Goal: Book appointment/travel/reservation

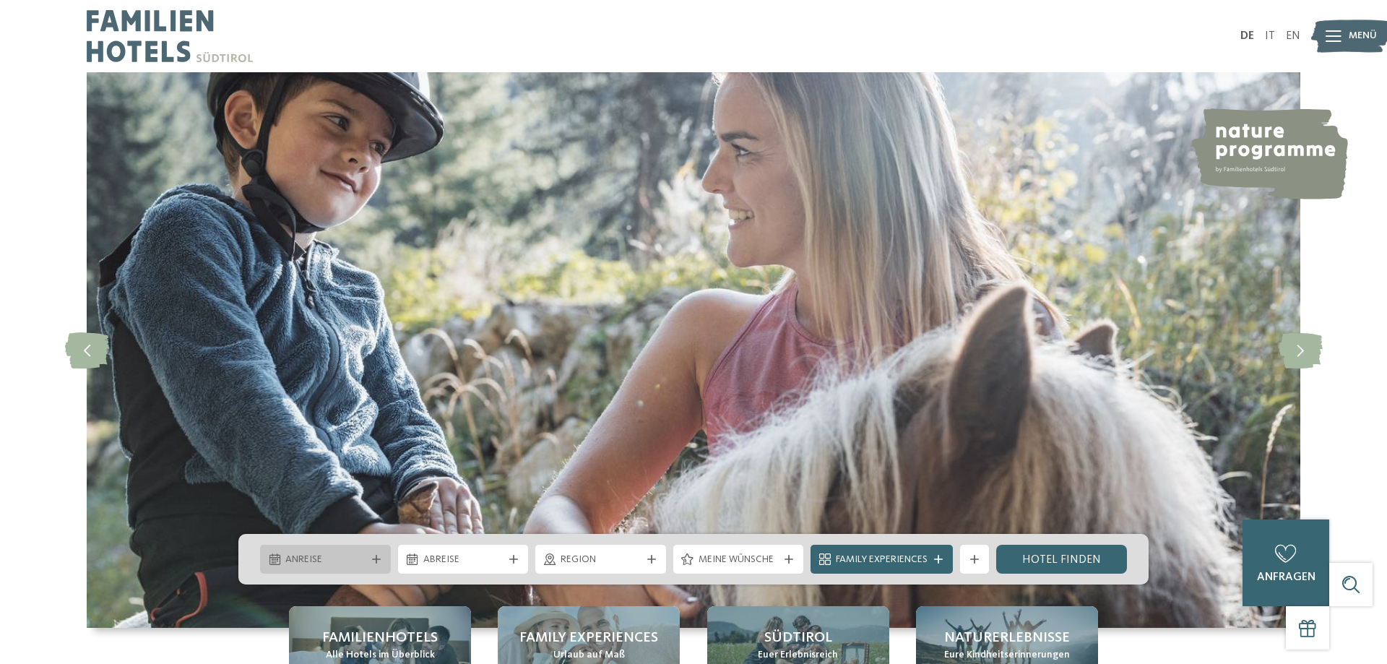
click at [363, 553] on div "Anreise" at bounding box center [325, 559] width 87 height 16
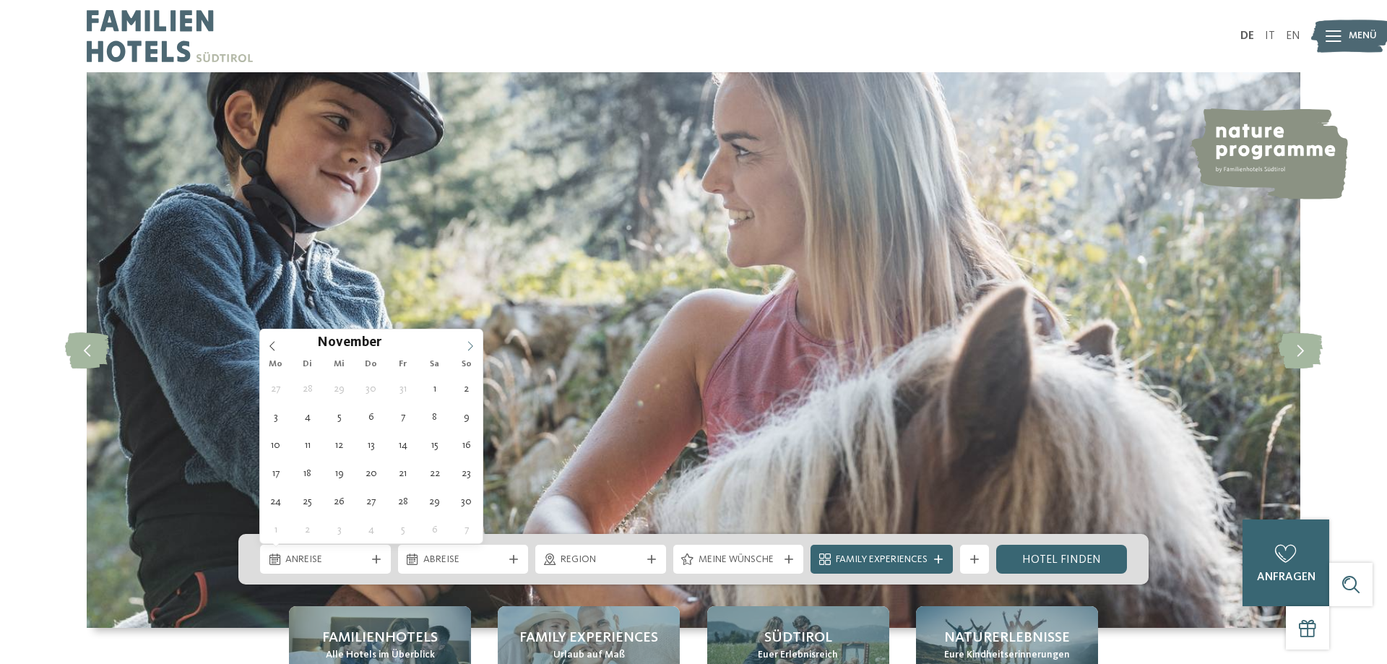
click at [471, 340] on span at bounding box center [470, 341] width 25 height 25
type input "****"
click at [471, 340] on span at bounding box center [470, 341] width 25 height 25
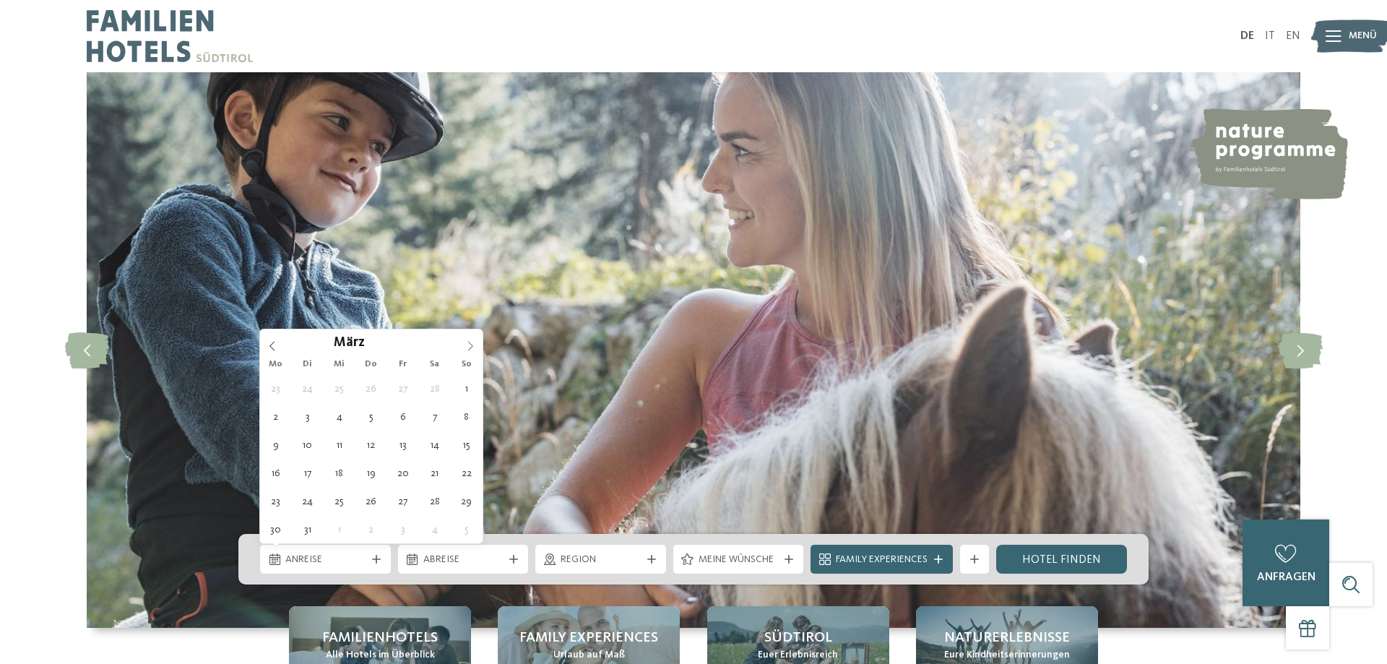
click at [471, 340] on span at bounding box center [470, 341] width 25 height 25
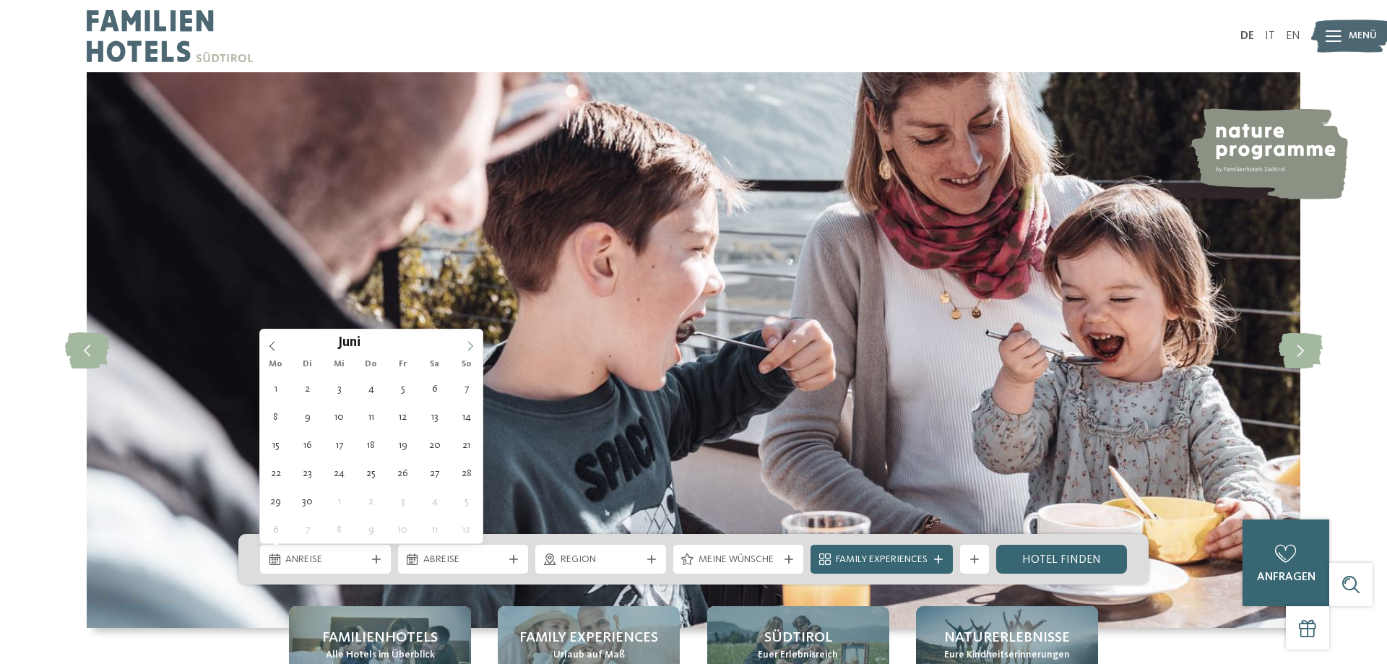
click at [471, 340] on span at bounding box center [470, 341] width 25 height 25
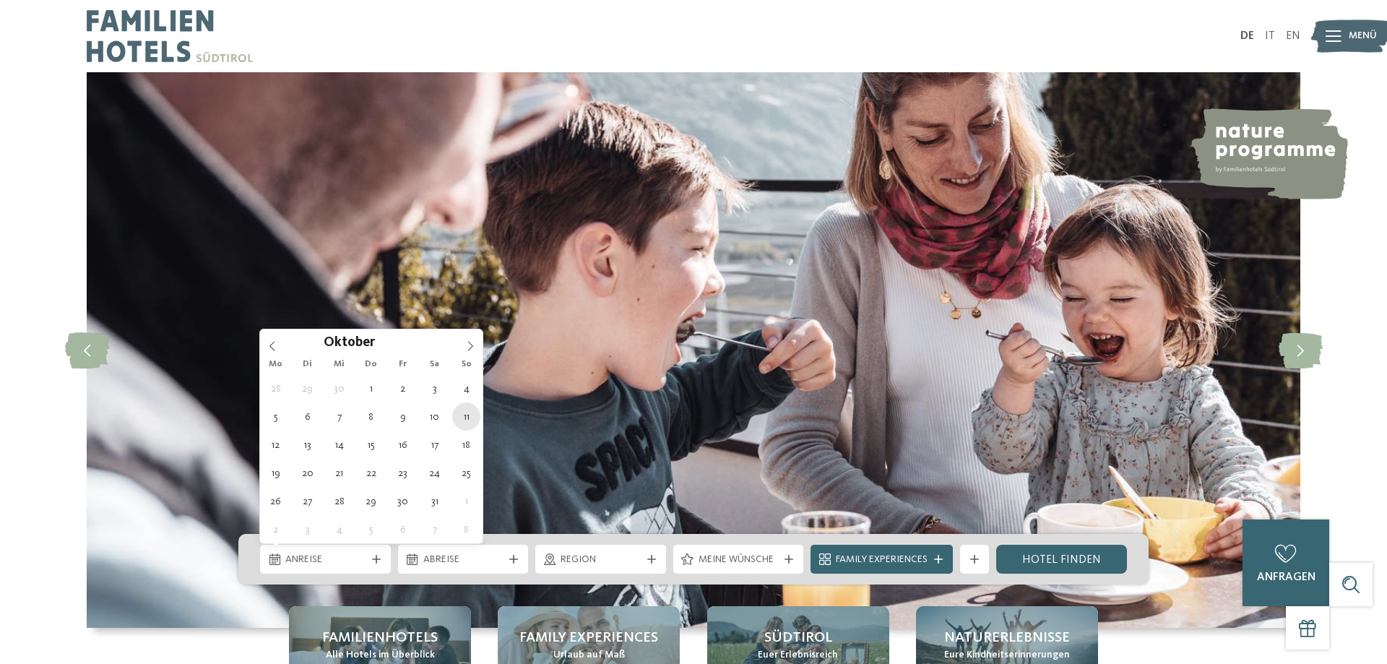
type div "[DATE]"
type input "****"
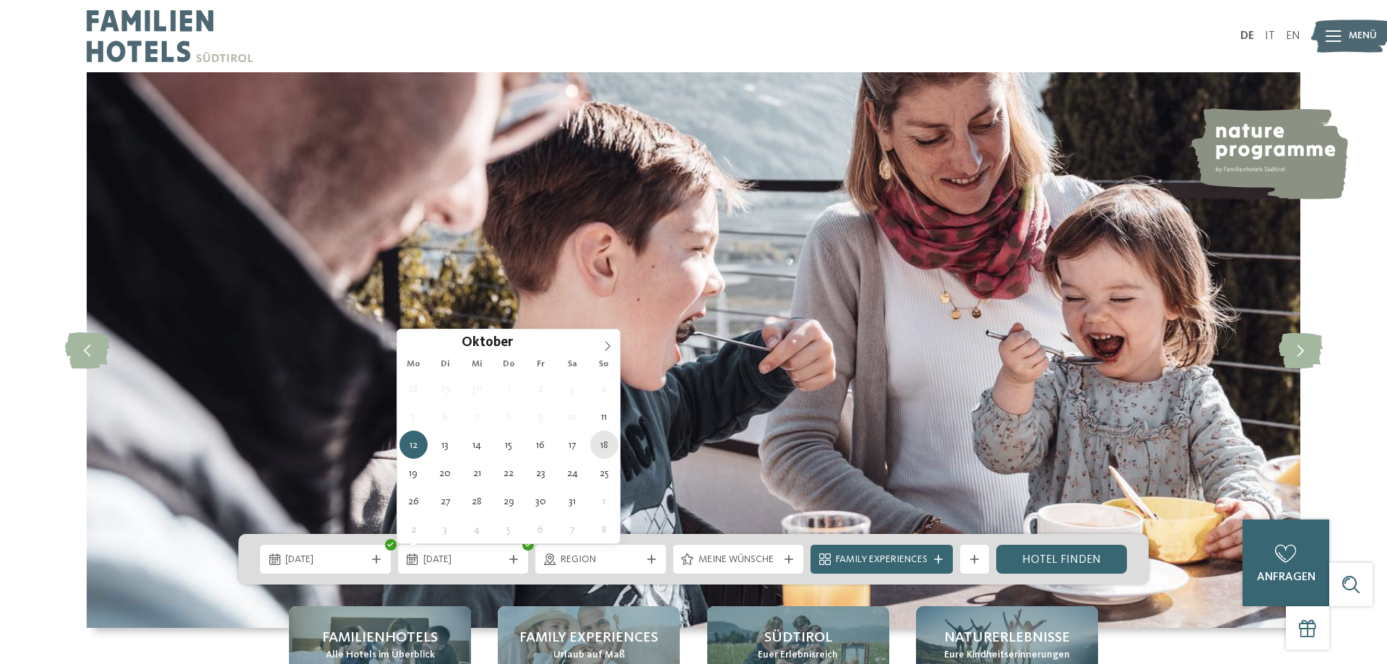
type div "[DATE]"
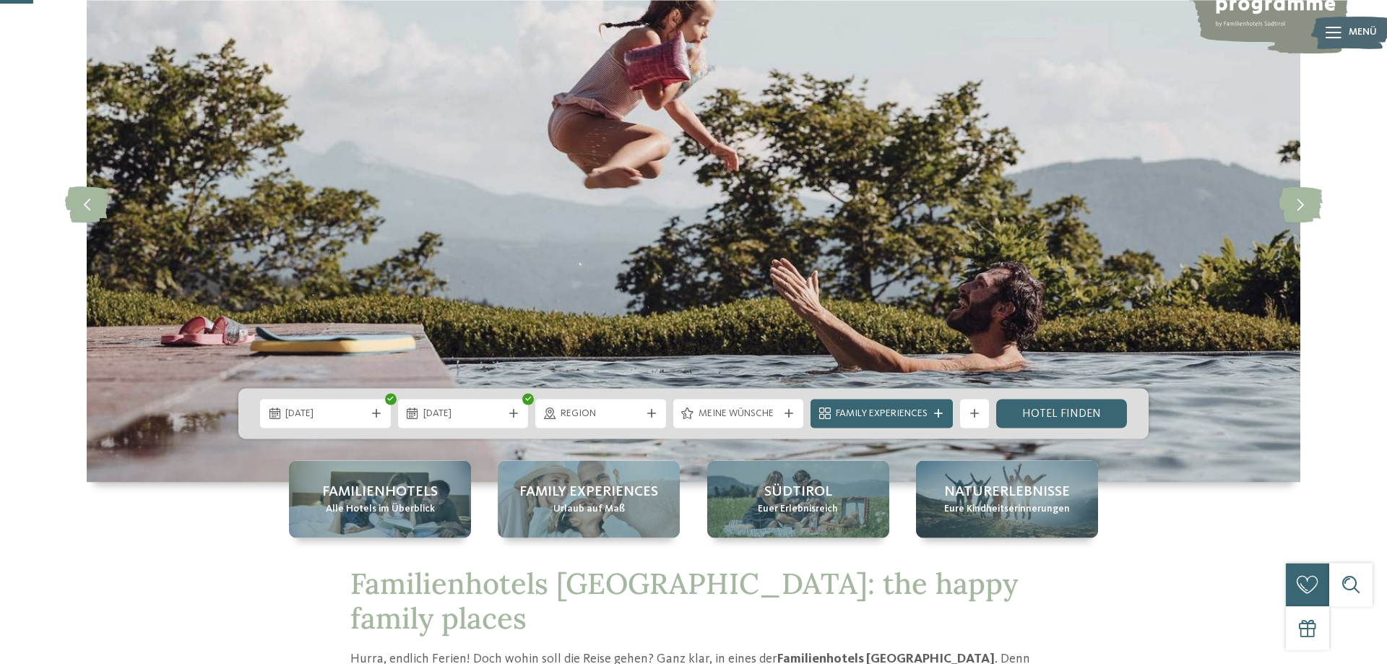
scroll to position [147, 0]
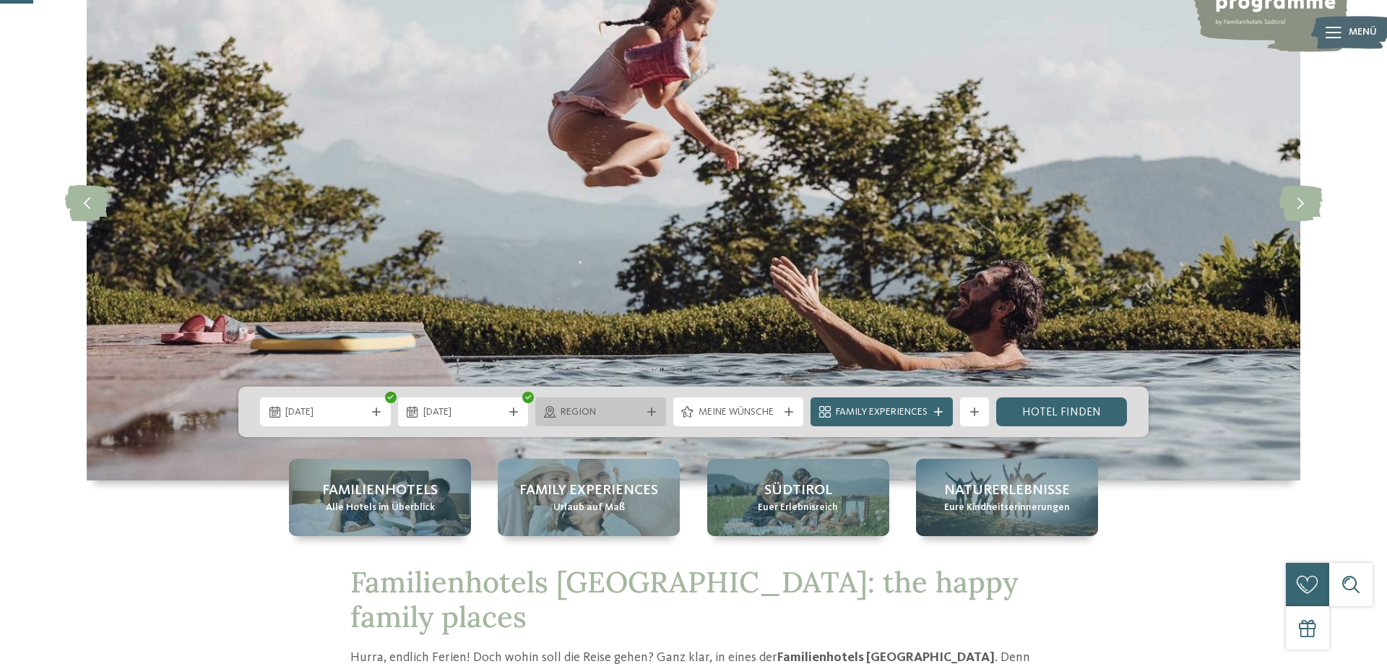
click at [567, 415] on span "Region" at bounding box center [601, 412] width 80 height 14
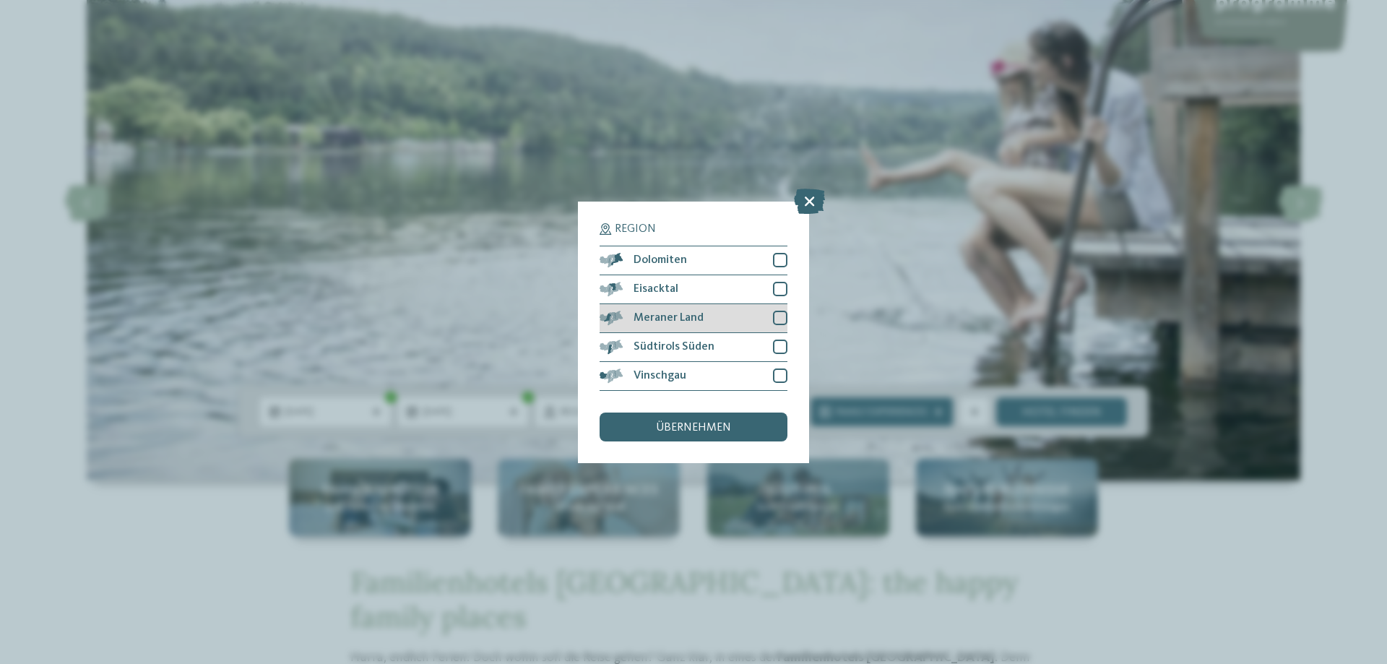
click at [777, 321] on div at bounding box center [780, 318] width 14 height 14
click at [781, 345] on div at bounding box center [780, 347] width 14 height 14
click at [781, 377] on div at bounding box center [780, 376] width 14 height 14
click at [733, 432] on div "übernehmen" at bounding box center [694, 427] width 188 height 29
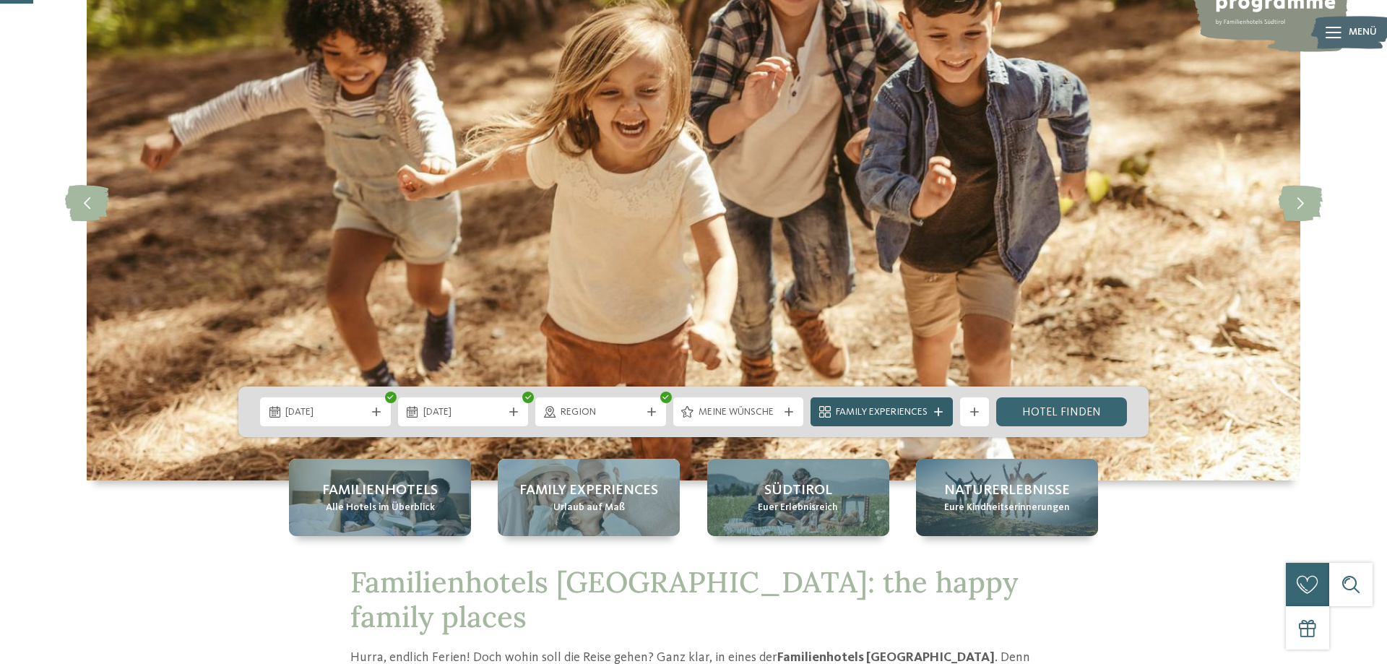
click at [928, 410] on span "Family Experiences" at bounding box center [882, 412] width 92 height 14
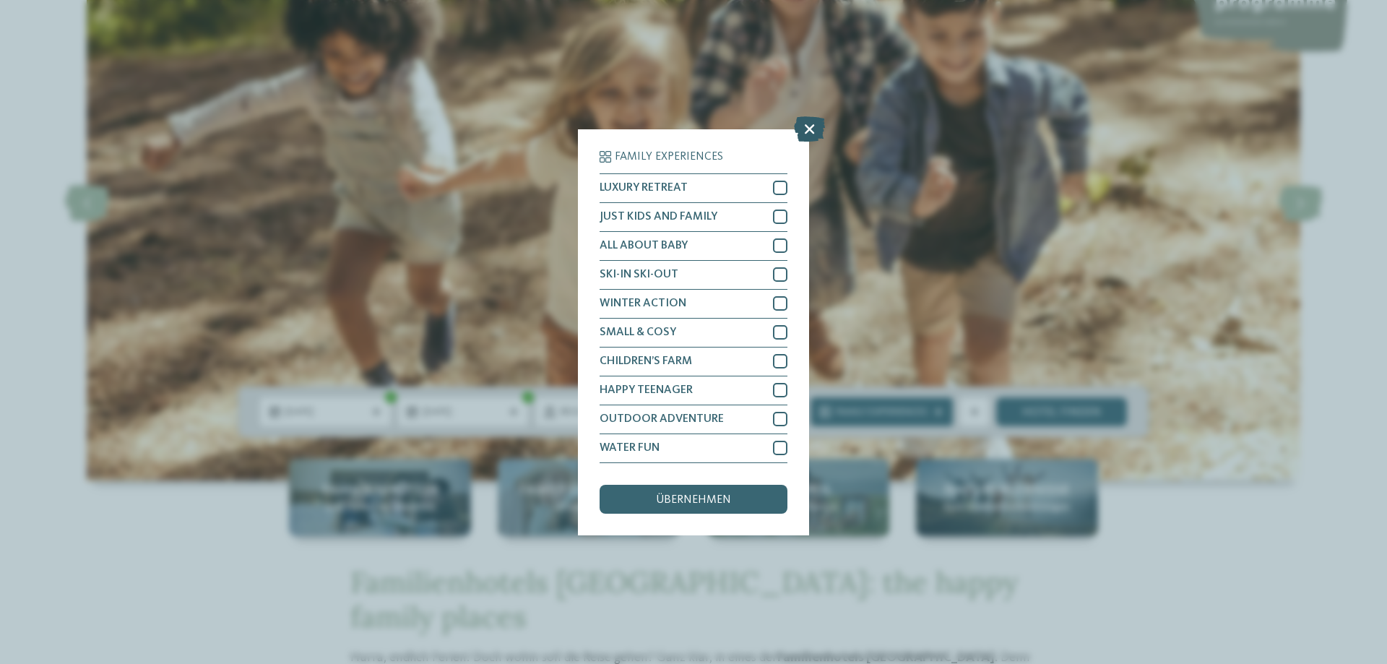
click at [807, 127] on icon at bounding box center [809, 128] width 31 height 25
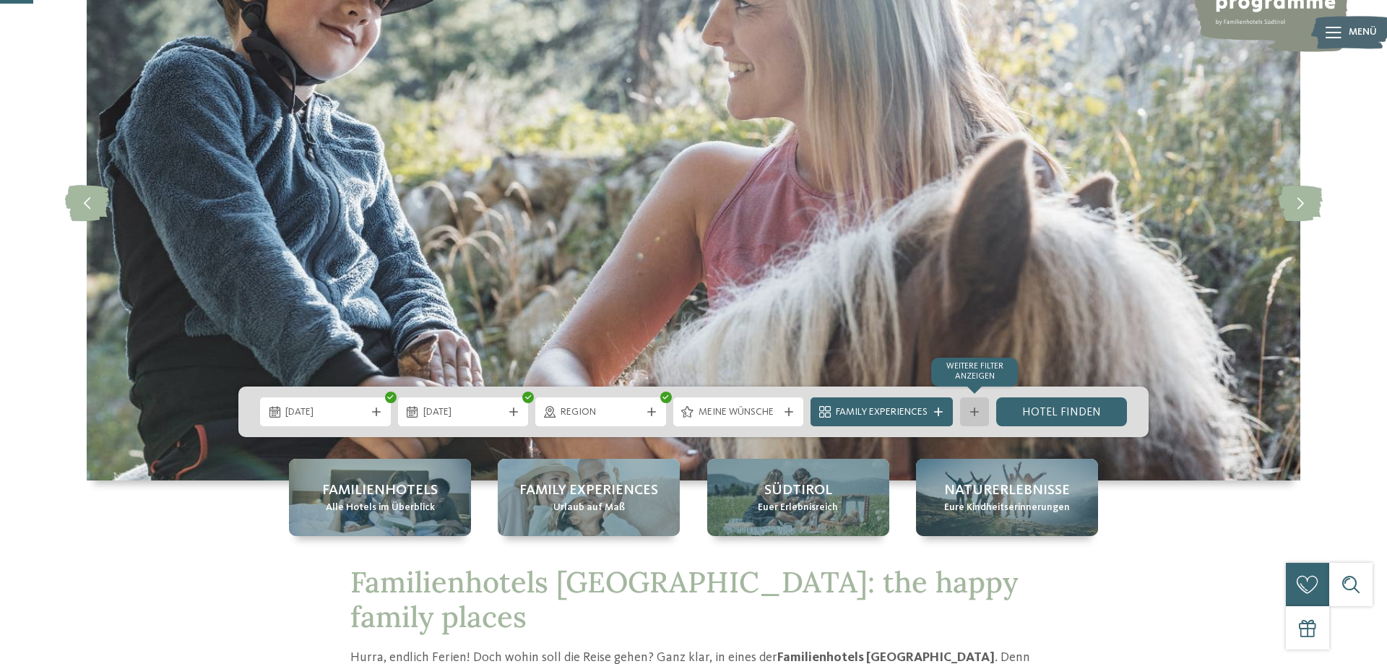
click at [983, 417] on div "Weitere Filter anzeigen" at bounding box center [974, 411] width 29 height 29
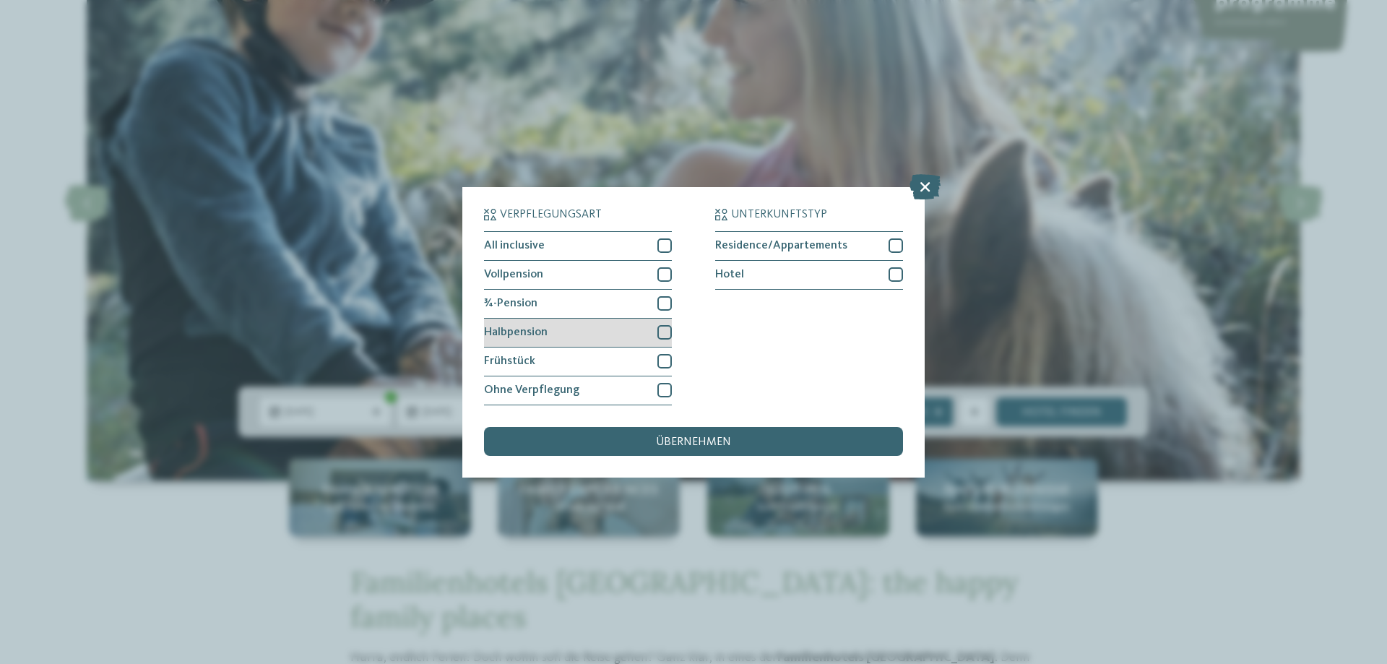
click at [663, 330] on div at bounding box center [665, 332] width 14 height 14
click at [662, 310] on div at bounding box center [665, 303] width 14 height 14
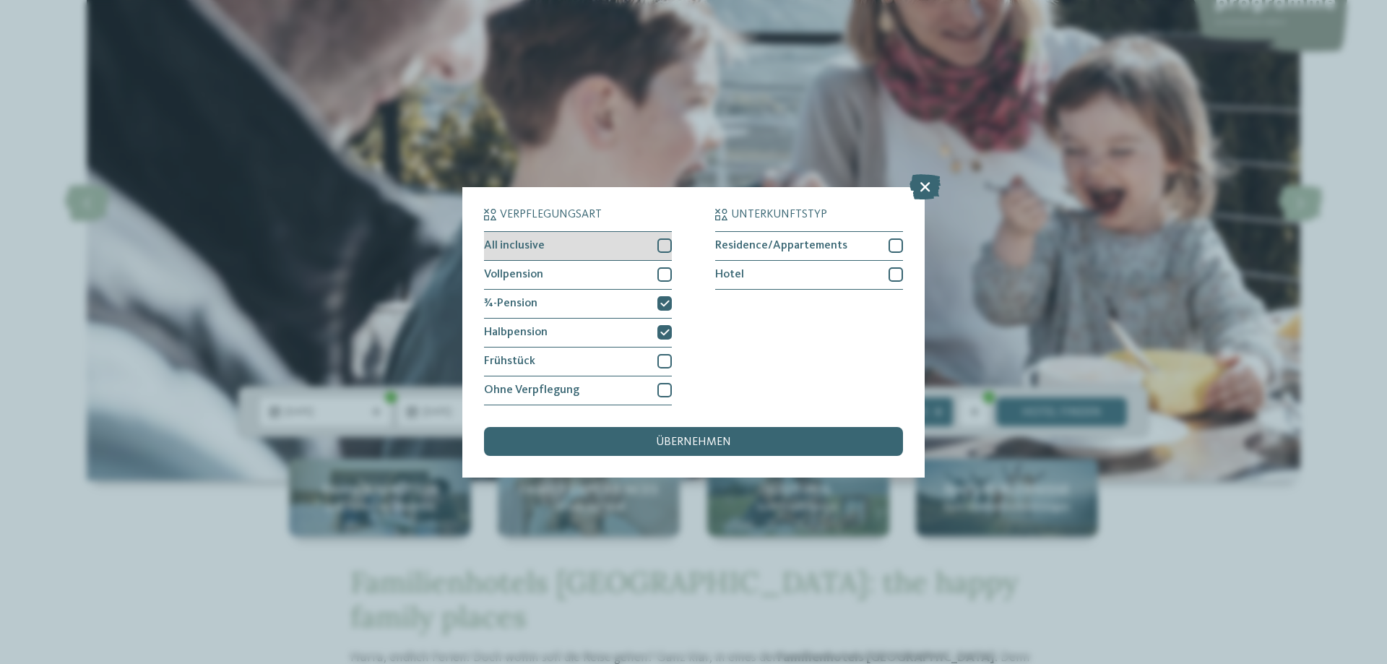
click at [663, 245] on div at bounding box center [665, 245] width 14 height 14
click at [667, 281] on div at bounding box center [665, 274] width 14 height 14
click at [708, 439] on span "übernehmen" at bounding box center [693, 442] width 75 height 12
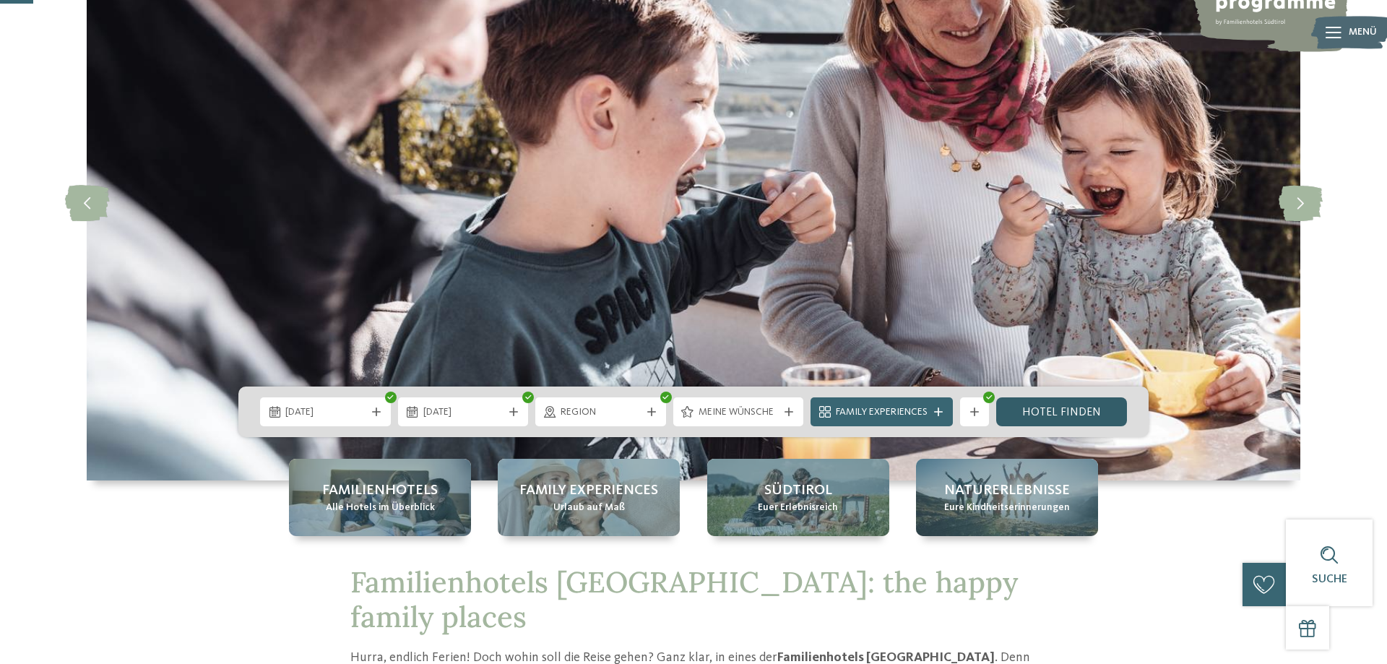
click at [1082, 408] on link "Hotel finden" at bounding box center [1061, 411] width 131 height 29
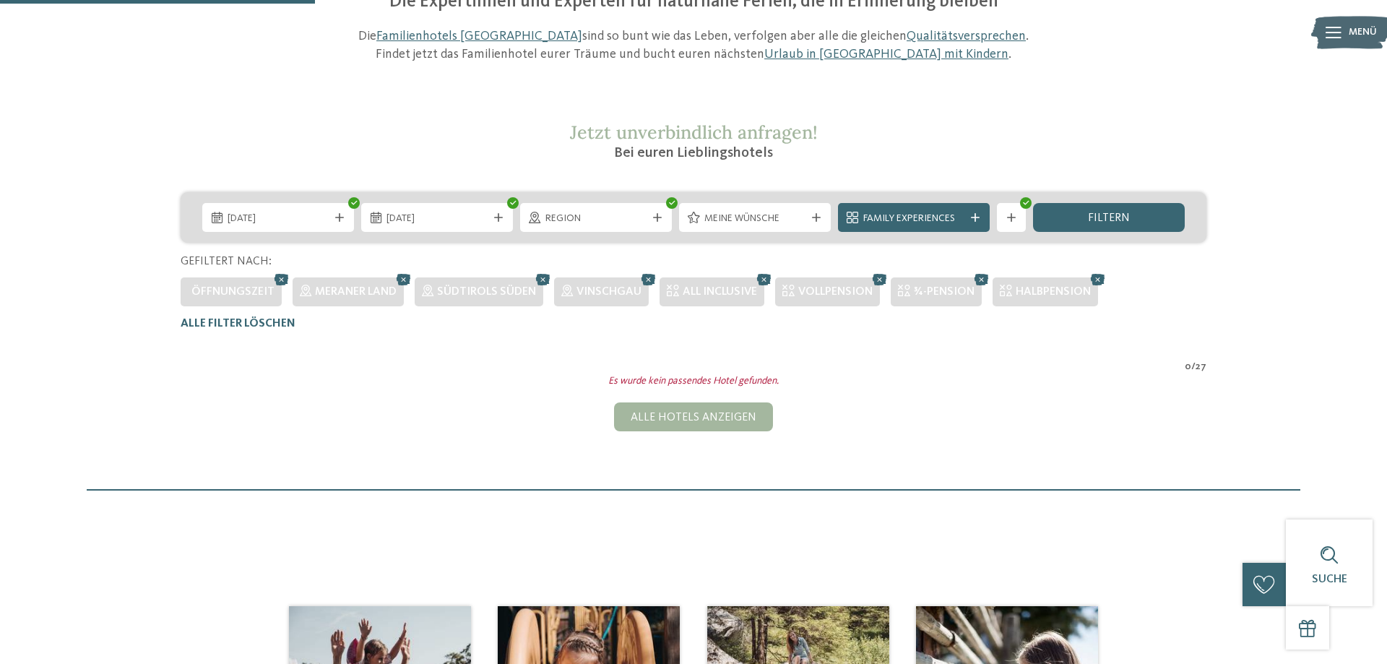
scroll to position [474, 0]
